Goal: Information Seeking & Learning: Learn about a topic

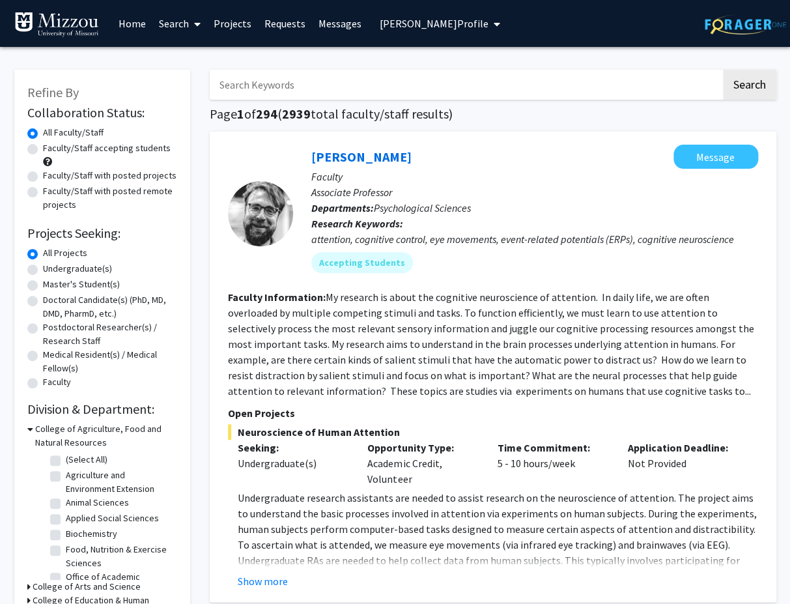
click at [488, 25] on span "[PERSON_NAME] Profile" at bounding box center [434, 23] width 109 height 13
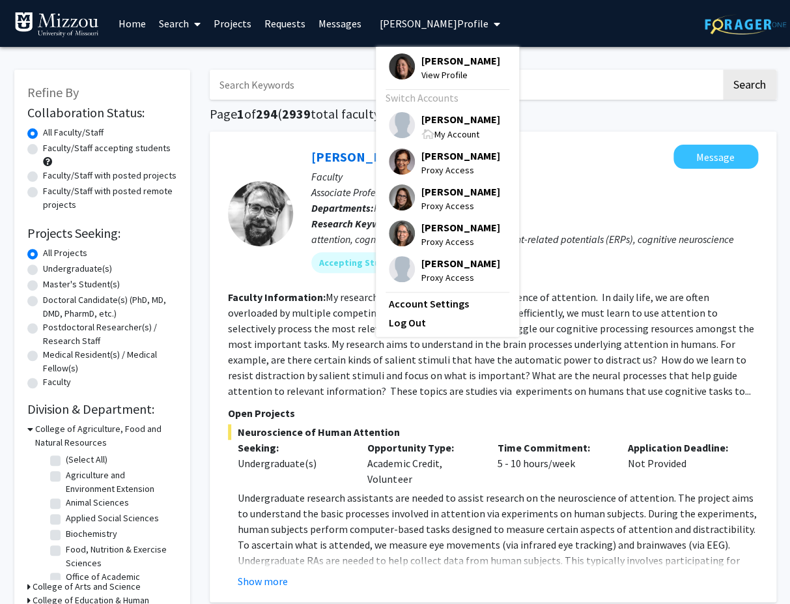
click at [466, 126] on span "[PERSON_NAME]" at bounding box center [460, 119] width 79 height 14
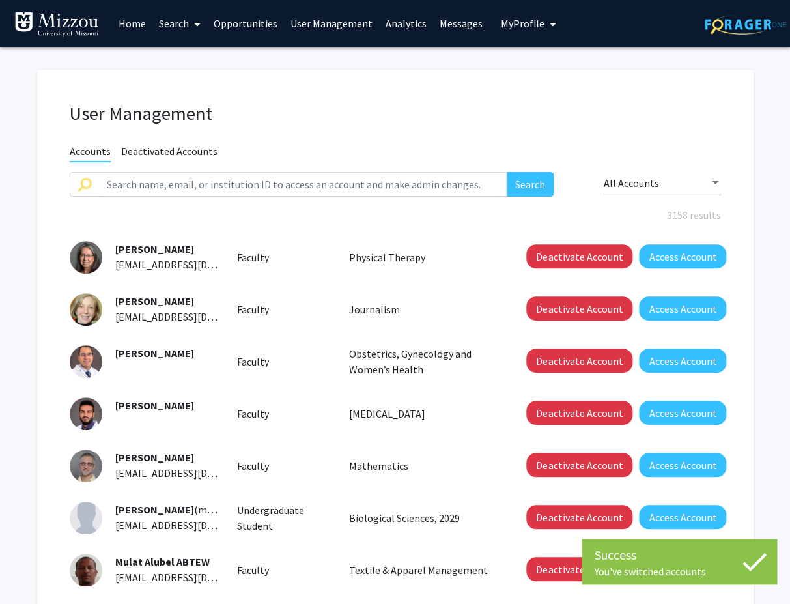
click at [397, 23] on link "Analytics" at bounding box center [406, 24] width 54 height 46
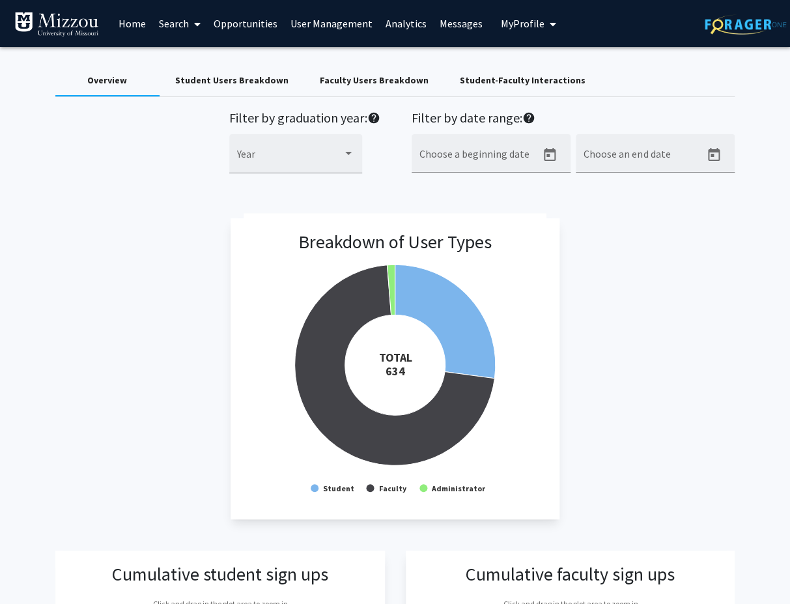
click at [386, 84] on div "Faculty Users Breakdown" at bounding box center [374, 81] width 109 height 14
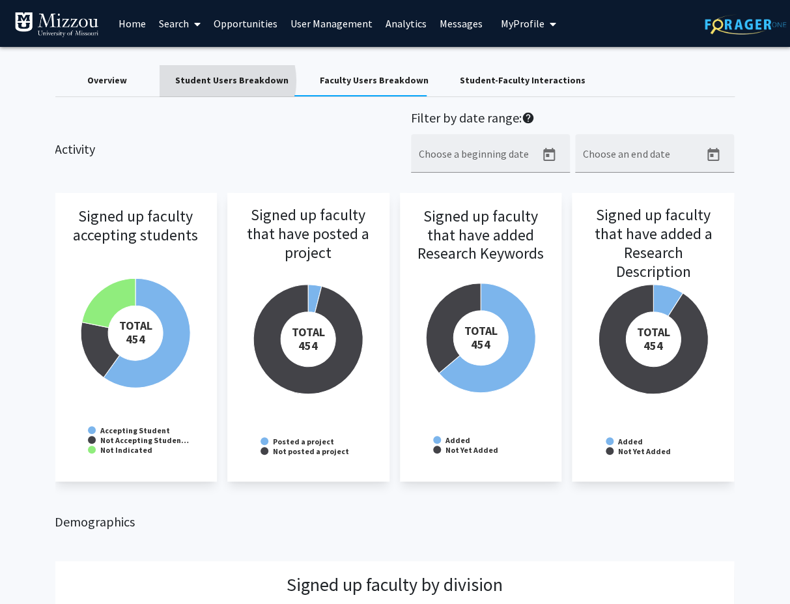
click at [219, 80] on div "Student Users Breakdown" at bounding box center [231, 81] width 113 height 14
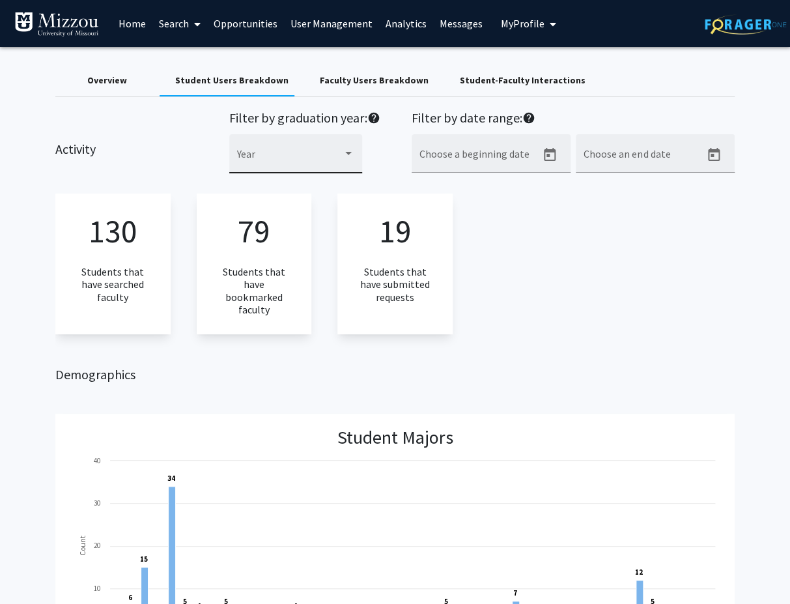
click at [328, 152] on div "Year" at bounding box center [295, 157] width 117 height 31
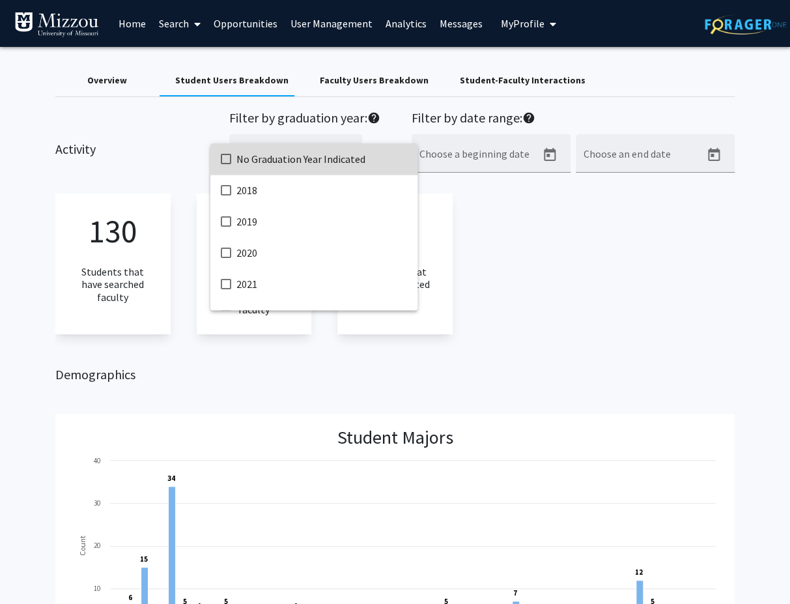
click at [328, 152] on span "No Graduation Year Indicated" at bounding box center [321, 158] width 171 height 31
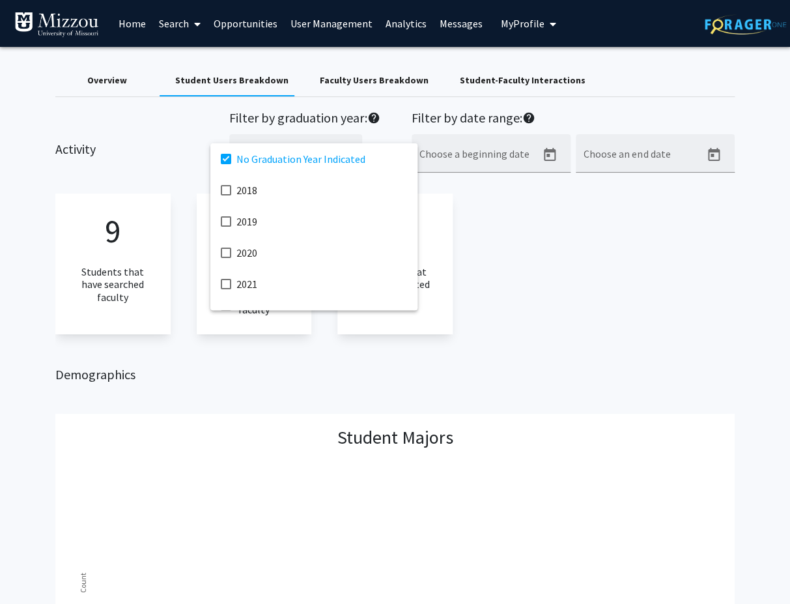
click at [110, 78] on div at bounding box center [395, 302] width 790 height 604
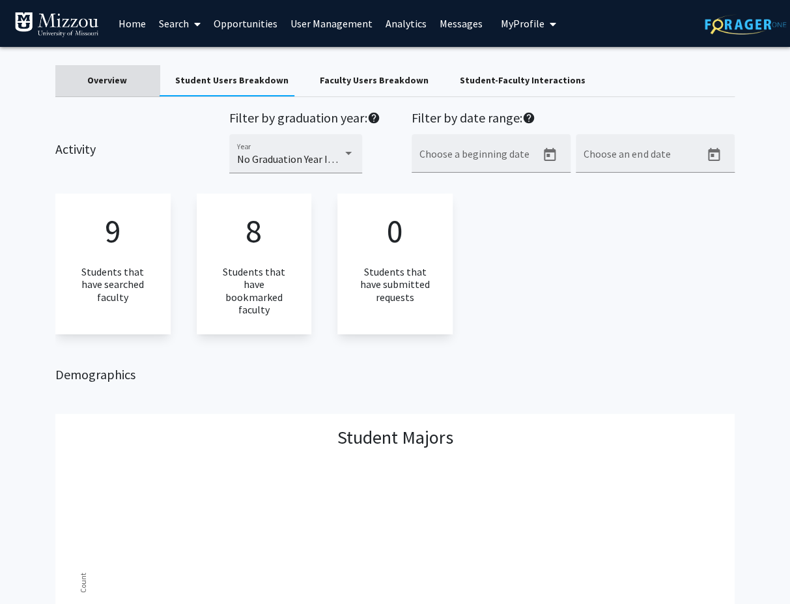
click at [113, 79] on div "Overview" at bounding box center [107, 81] width 40 height 14
